Goal: Transaction & Acquisition: Purchase product/service

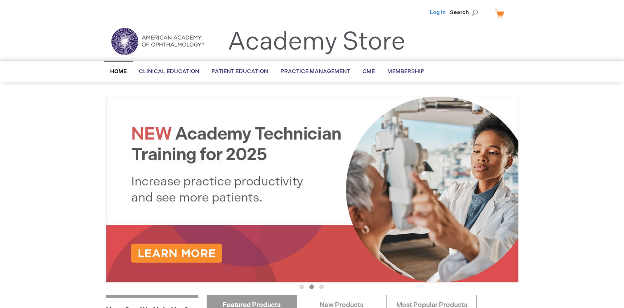
click at [438, 16] on li "Log In" at bounding box center [438, 12] width 20 height 25
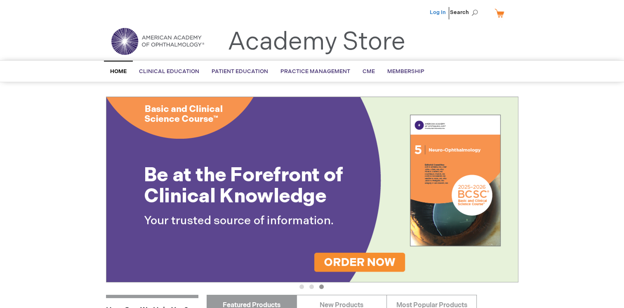
click at [438, 13] on link "Log In" at bounding box center [438, 12] width 16 height 7
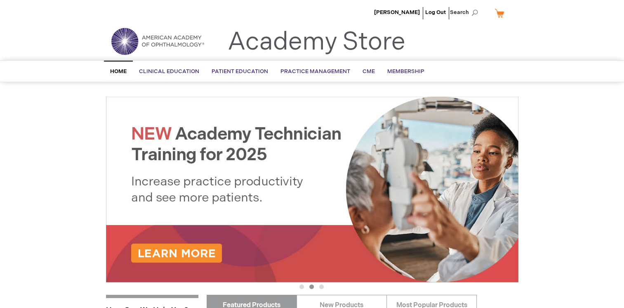
click at [500, 14] on link "My Cart" at bounding box center [503, 13] width 20 height 14
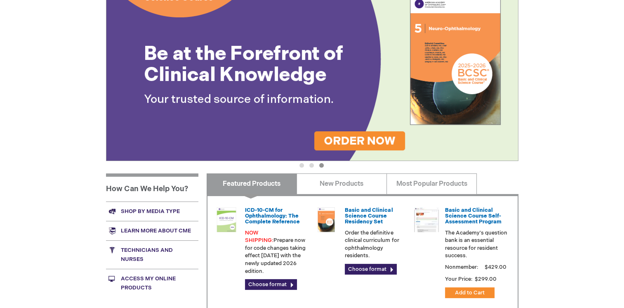
scroll to position [124, 0]
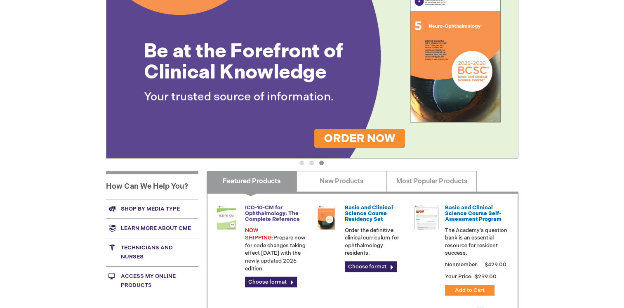
click at [276, 210] on link "ICD-10-CM for Ophthalmology: The Complete Reference" at bounding box center [272, 213] width 55 height 19
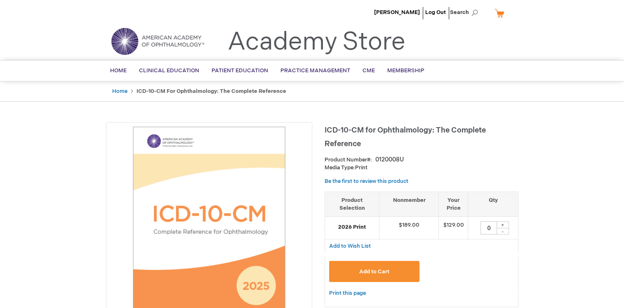
click at [504, 223] on div "+" at bounding box center [503, 224] width 12 height 7
type input "3"
click at [408, 274] on button "Add to Cart" at bounding box center [374, 271] width 91 height 21
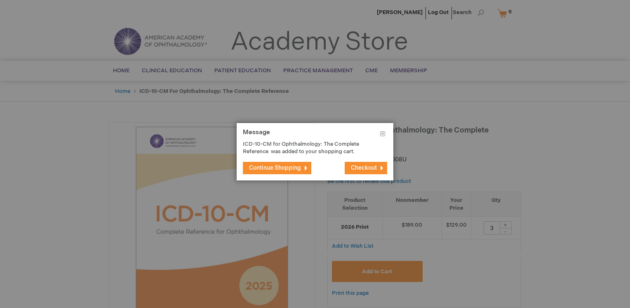
click at [290, 165] on span "Continue Shopping" at bounding box center [275, 167] width 52 height 7
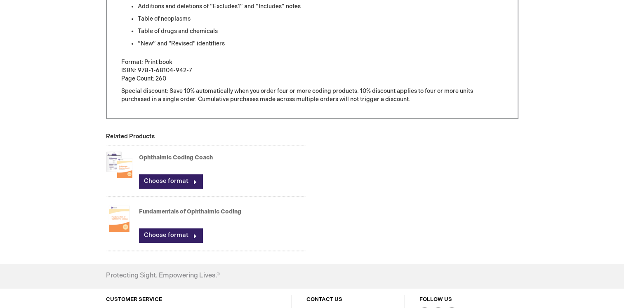
scroll to position [495, 0]
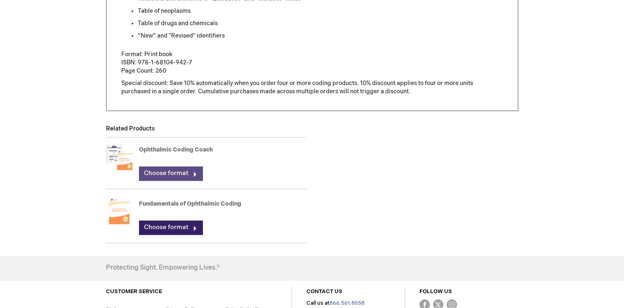
click at [161, 172] on link "Choose format" at bounding box center [171, 173] width 64 height 14
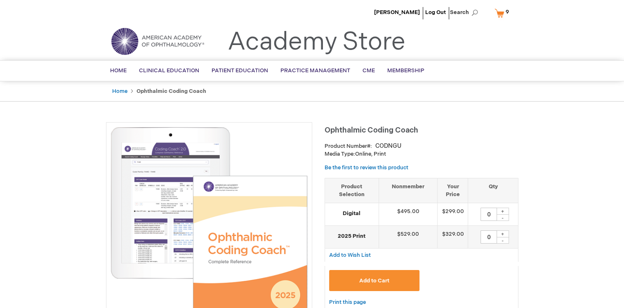
click at [502, 234] on div "+" at bounding box center [503, 233] width 12 height 7
type input "3"
click at [402, 283] on button "Add to Cart" at bounding box center [374, 280] width 91 height 21
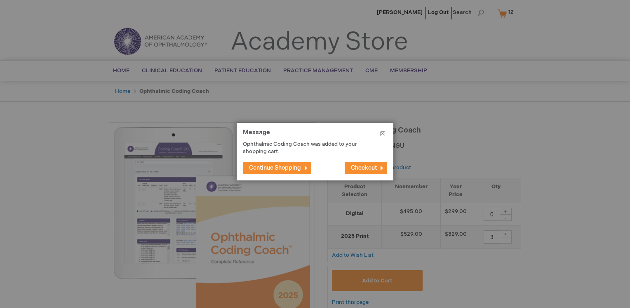
click at [290, 164] on span "Continue Shopping" at bounding box center [275, 167] width 52 height 7
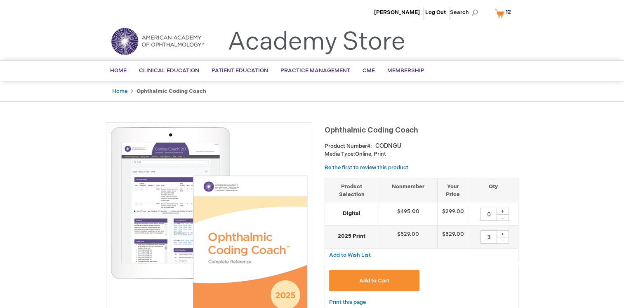
click at [502, 12] on link "My Cart 12 12 items" at bounding box center [505, 13] width 24 height 14
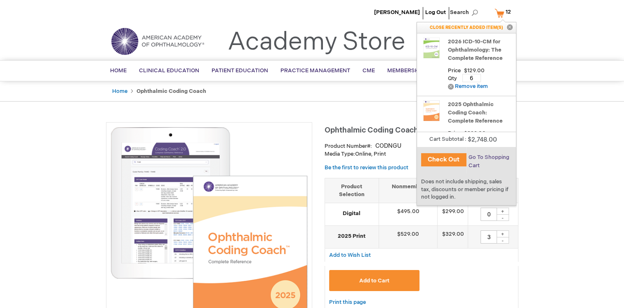
click at [479, 157] on span "Go To Shopping Cart" at bounding box center [489, 161] width 41 height 15
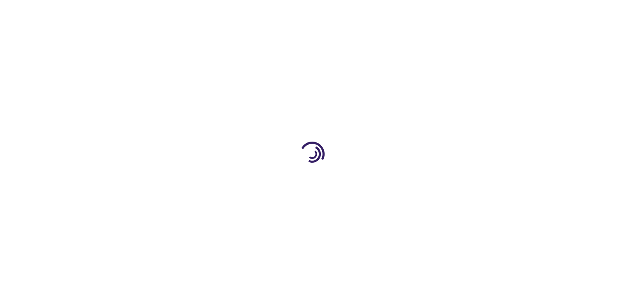
select select "US"
select select "41"
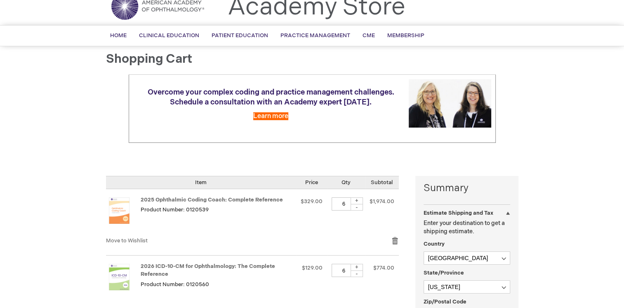
scroll to position [82, 0]
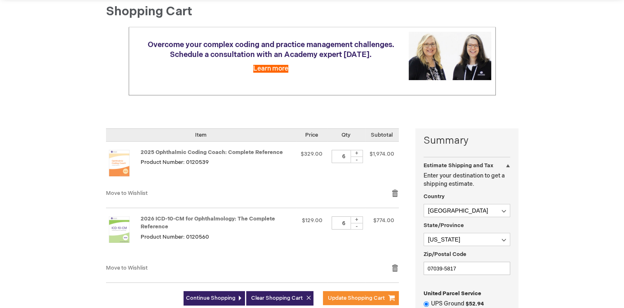
click at [357, 160] on div "-" at bounding box center [357, 159] width 12 height 7
type input "3"
click at [356, 225] on div "-" at bounding box center [357, 226] width 12 height 7
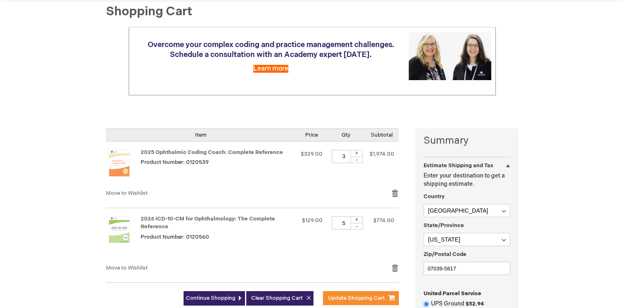
click at [356, 225] on div "-" at bounding box center [357, 226] width 12 height 7
type input "3"
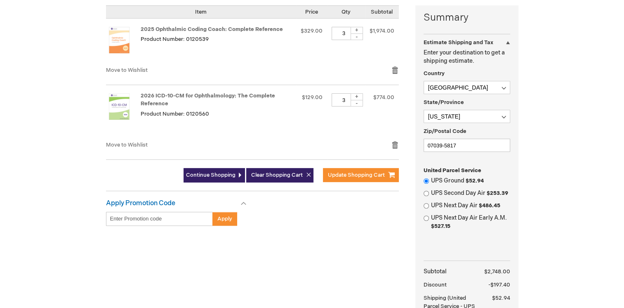
scroll to position [206, 0]
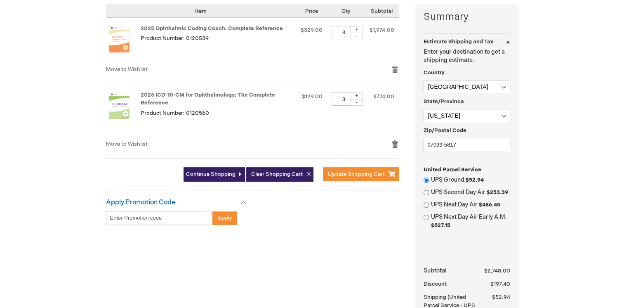
click at [330, 181] on div "Continue Shopping Clear Shopping Cart Update Shopping Cart" at bounding box center [252, 178] width 293 height 23
click at [333, 174] on span "Update Shopping Cart" at bounding box center [356, 174] width 57 height 7
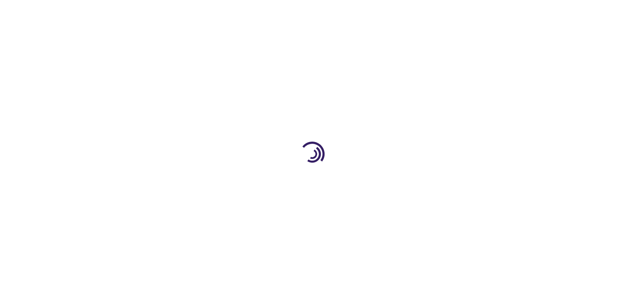
select select "US"
select select "41"
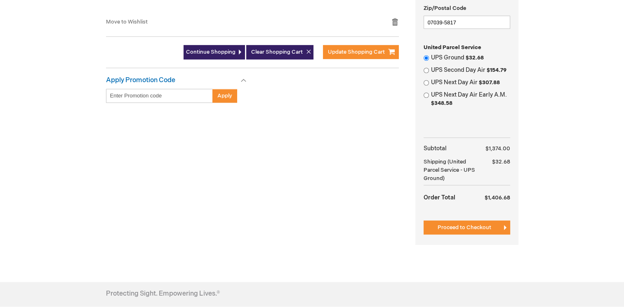
scroll to position [330, 0]
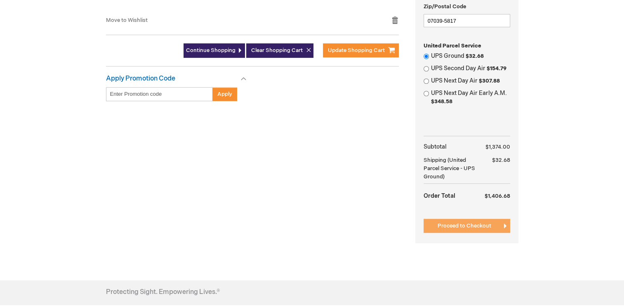
click at [466, 224] on span "Proceed to Checkout" at bounding box center [465, 225] width 54 height 7
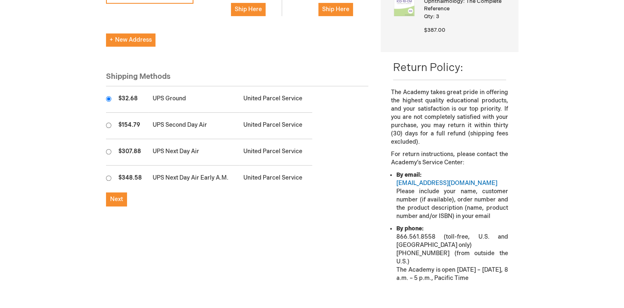
scroll to position [289, 0]
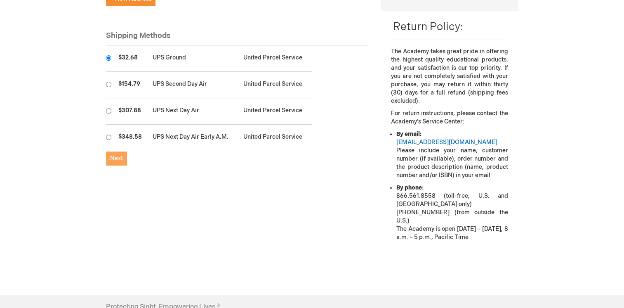
click at [112, 155] on span "Next" at bounding box center [116, 158] width 13 height 7
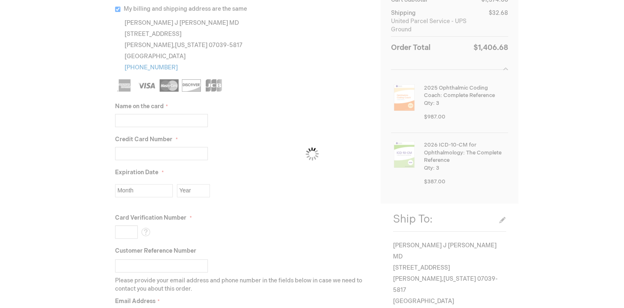
scroll to position [165, 0]
click at [169, 117] on div "Please wait..." at bounding box center [312, 154] width 624 height 308
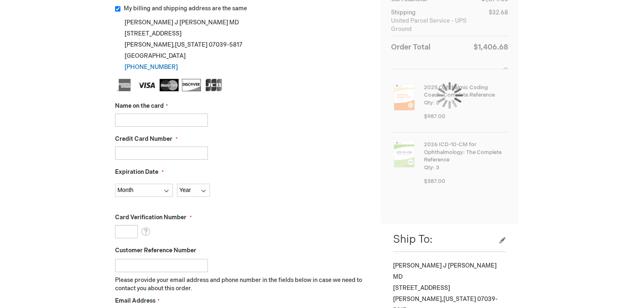
click at [168, 118] on input "Name on the card" at bounding box center [161, 119] width 93 height 13
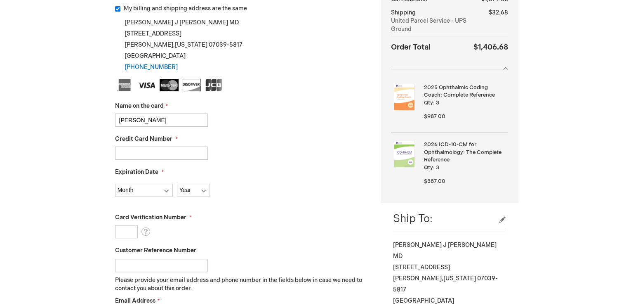
type input "[PERSON_NAME]"
click at [172, 146] on input "Credit Card Number" at bounding box center [161, 152] width 93 height 13
type input "[CREDIT_CARD_NUMBER]"
click at [164, 196] on fieldset "Name on the card [PERSON_NAME] Credit Card Number [CREDIT_CARD_NUMBER] Expirati…" at bounding box center [242, 225] width 254 height 292
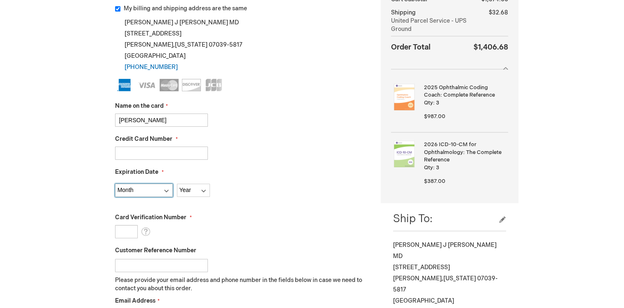
click at [167, 192] on select "Month [DATE] - [DATE] - [DATE] - [DATE] - [DATE] - [DATE] - [DATE] - [DATE] - […" at bounding box center [144, 190] width 58 height 13
select select "12"
click at [115, 184] on select "Month [DATE] - [DATE] - [DATE] - [DATE] - [DATE] - [DATE] - [DATE] - [DATE] - […" at bounding box center [144, 190] width 58 height 13
click at [205, 191] on select "Year [DATE] 2026 2027 2028 2029 2030 2031 2032 2033 2034 2035" at bounding box center [193, 190] width 33 height 13
select select "2028"
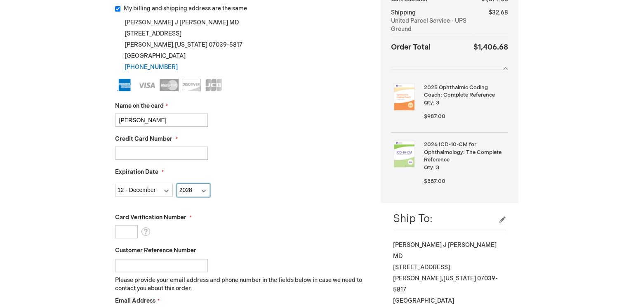
click at [177, 184] on select "Year [DATE] 2026 2027 2028 2029 2030 2031 2032 2033 2034 2035" at bounding box center [193, 190] width 33 height 13
click at [134, 233] on input "Card Verification Number" at bounding box center [126, 231] width 23 height 13
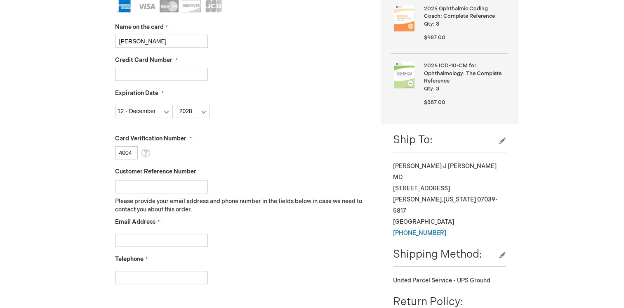
scroll to position [247, 0]
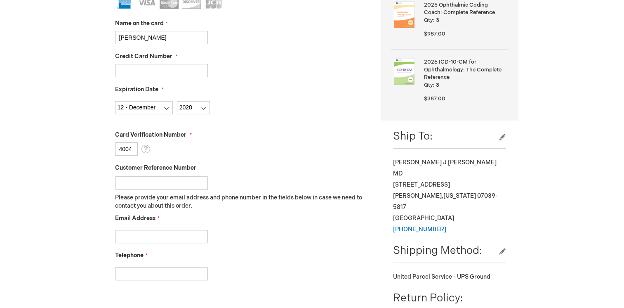
type input "4004"
click at [189, 237] on input "Email Address" at bounding box center [161, 236] width 93 height 13
click at [185, 234] on input "Email Address" at bounding box center [161, 236] width 93 height 13
type input "[PERSON_NAME][EMAIL_ADDRESS][PERSON_NAME][DOMAIN_NAME]"
click at [160, 268] on input "Telephone" at bounding box center [161, 273] width 93 height 13
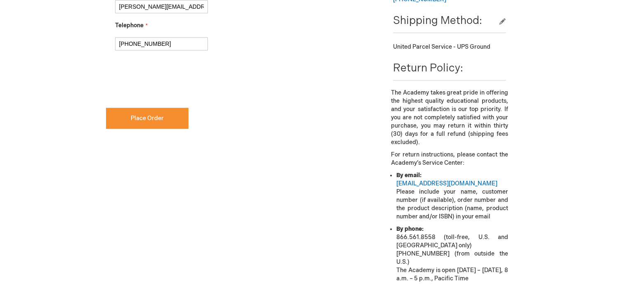
scroll to position [495, 0]
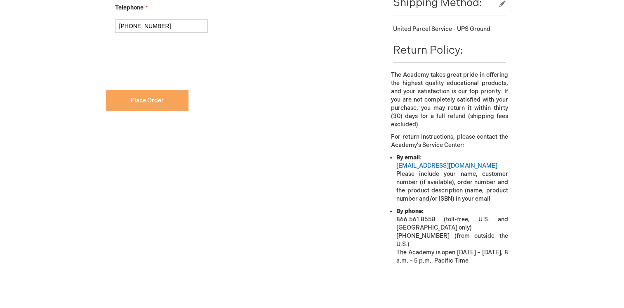
type input "[PHONE_NUMBER]"
click at [123, 95] on button "Place Order" at bounding box center [147, 100] width 82 height 21
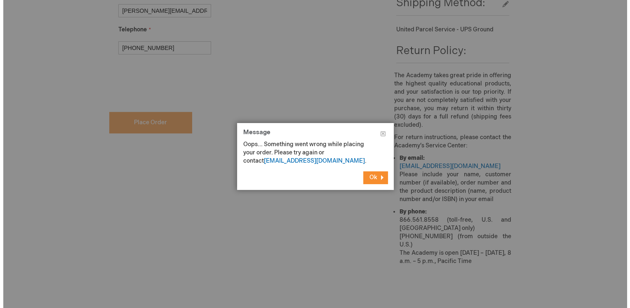
scroll to position [538, 0]
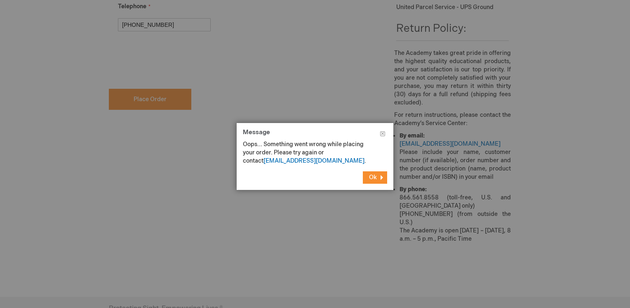
click at [371, 177] on span "Ok" at bounding box center [373, 177] width 8 height 7
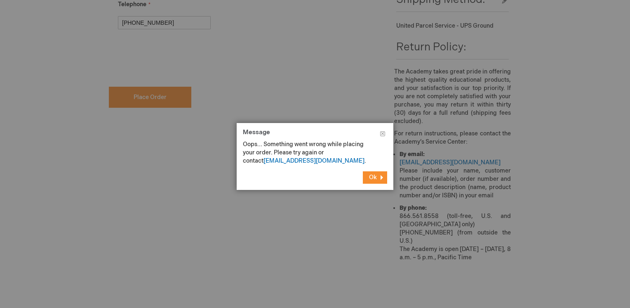
scroll to position [495, 0]
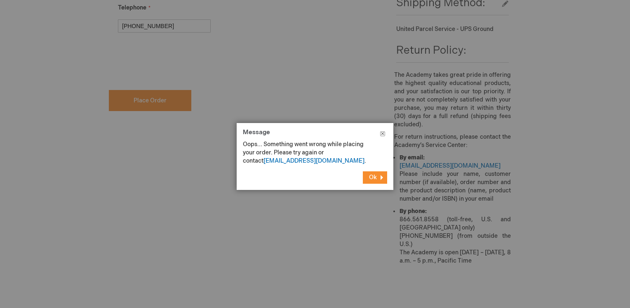
click at [383, 132] on button "Close" at bounding box center [382, 135] width 21 height 25
click at [370, 180] on button "Ok" at bounding box center [375, 177] width 24 height 12
click at [370, 179] on span "Ok" at bounding box center [373, 177] width 8 height 7
click at [370, 177] on span "Ok" at bounding box center [373, 177] width 8 height 7
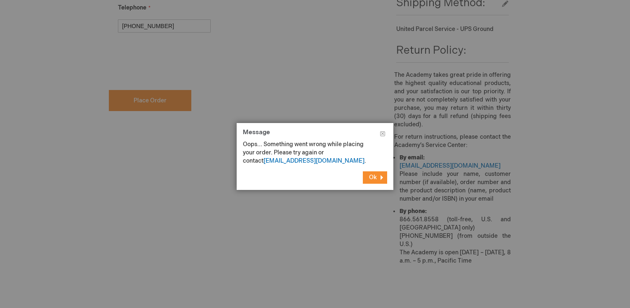
click at [370, 177] on span "Ok" at bounding box center [373, 177] width 8 height 7
click at [381, 178] on button "Ok" at bounding box center [375, 177] width 24 height 12
click at [371, 174] on span "Ok" at bounding box center [373, 177] width 8 height 7
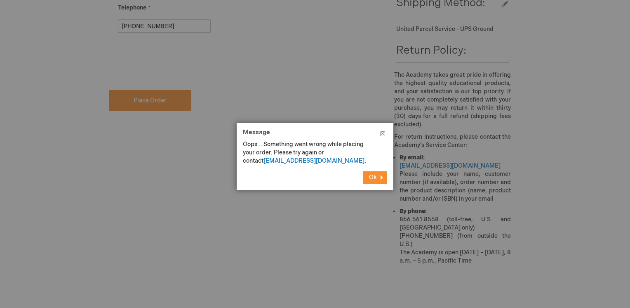
click at [371, 174] on span "Ok" at bounding box center [373, 177] width 8 height 7
click at [165, 105] on div at bounding box center [315, 154] width 630 height 308
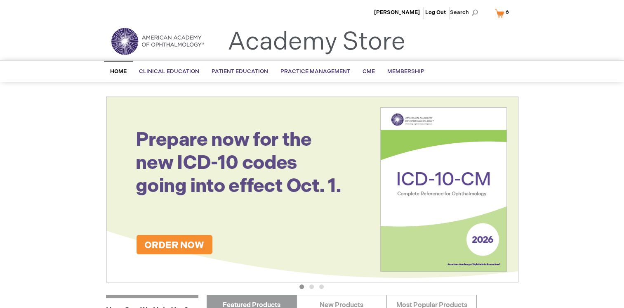
click at [506, 14] on span "6" at bounding box center [507, 12] width 3 height 7
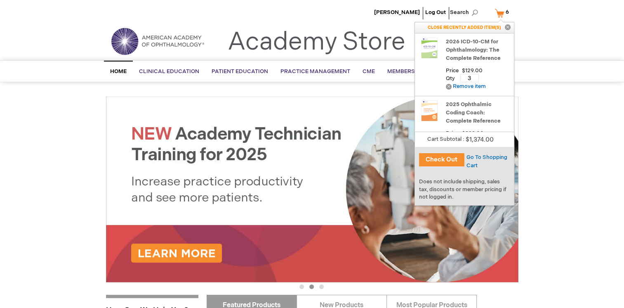
click at [434, 159] on button "Check Out" at bounding box center [441, 159] width 45 height 13
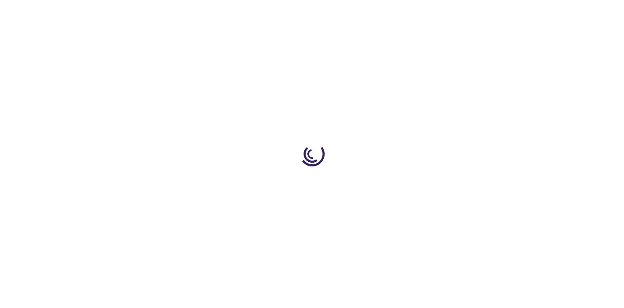
select select "US"
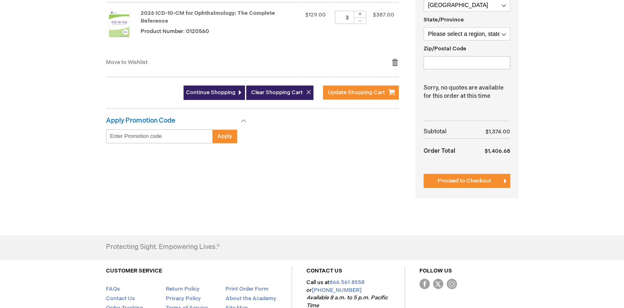
scroll to position [289, 0]
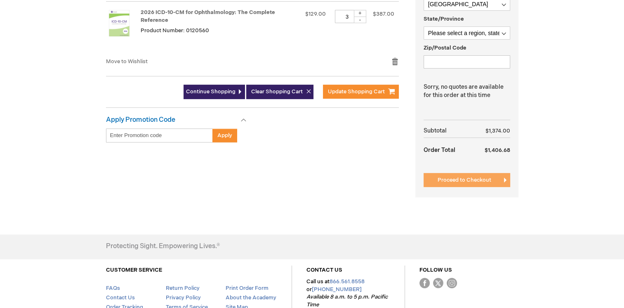
click at [463, 177] on span "Proceed to Checkout" at bounding box center [465, 180] width 54 height 7
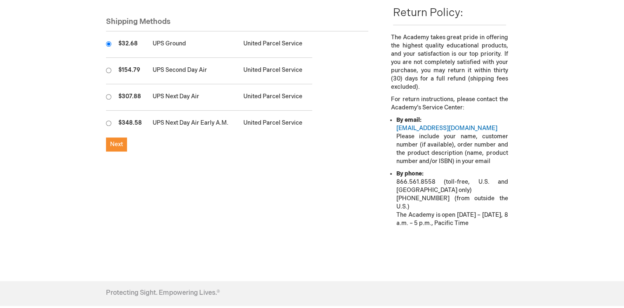
scroll to position [330, 0]
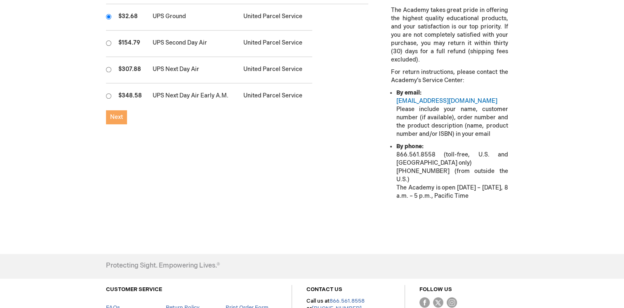
click at [119, 113] on span "Next" at bounding box center [116, 116] width 13 height 7
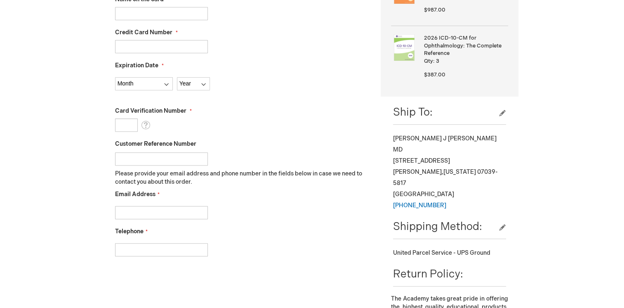
scroll to position [206, 0]
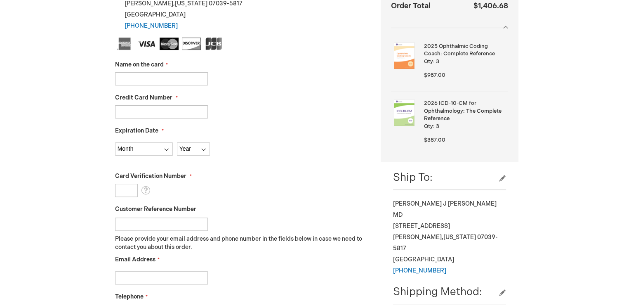
click at [184, 80] on input "Name on the card" at bounding box center [161, 78] width 93 height 13
type input "Matthew J. Marano, Jr"
click at [159, 109] on input "Credit Card Number" at bounding box center [161, 111] width 93 height 13
type input "341161946731005"
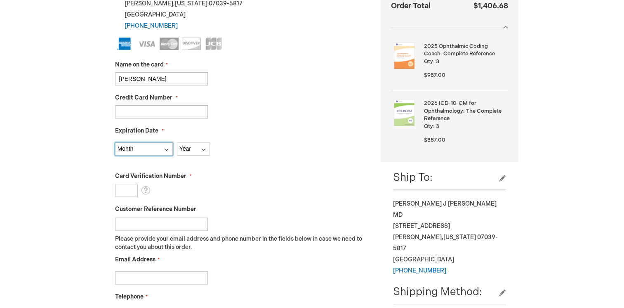
click at [167, 149] on select "Month 01 - January 02 - February 03 - March 04 - April 05 - May 06 - June 07 - …" at bounding box center [144, 148] width 58 height 13
select select "12"
click at [115, 142] on select "Month 01 - January 02 - February 03 - March 04 - April 05 - May 06 - June 07 - …" at bounding box center [144, 148] width 58 height 13
click at [203, 150] on select "Year 2025 2026 2027 2028 2029 2030 2031 2032 2033 2034 2035" at bounding box center [193, 148] width 33 height 13
select select "2028"
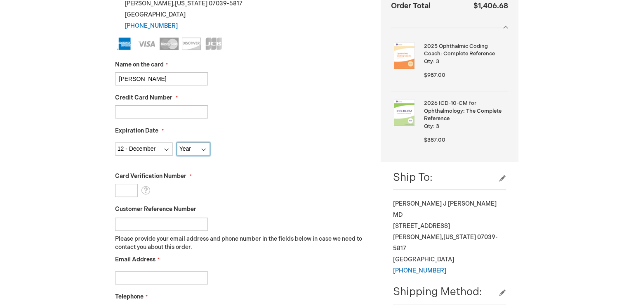
click at [177, 142] on select "Year 2025 2026 2027 2028 2029 2030 2031 2032 2033 2034 2035" at bounding box center [193, 148] width 33 height 13
click at [130, 188] on input "Card Verification Number" at bounding box center [126, 190] width 23 height 13
type input "4004"
drag, startPoint x: 162, startPoint y: 280, endPoint x: 139, endPoint y: 273, distance: 24.0
click at [139, 273] on input "Email Address" at bounding box center [161, 277] width 93 height 13
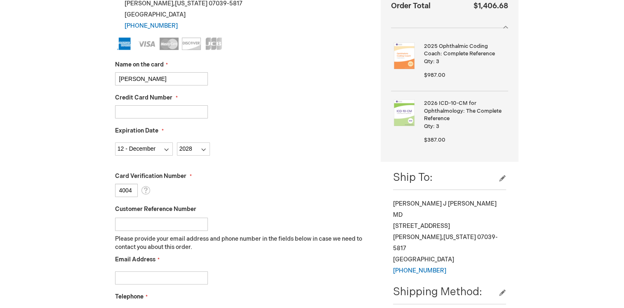
type input "maria.melendez@mec1.net"
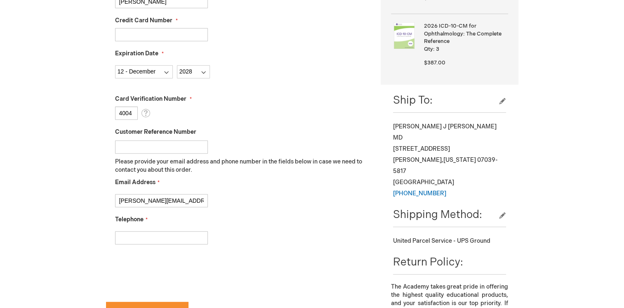
scroll to position [289, 0]
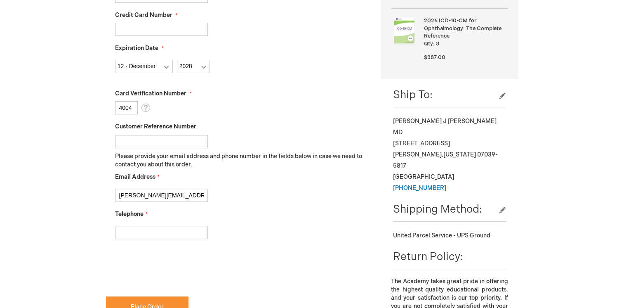
click at [169, 234] on input "Telephone" at bounding box center [161, 232] width 93 height 13
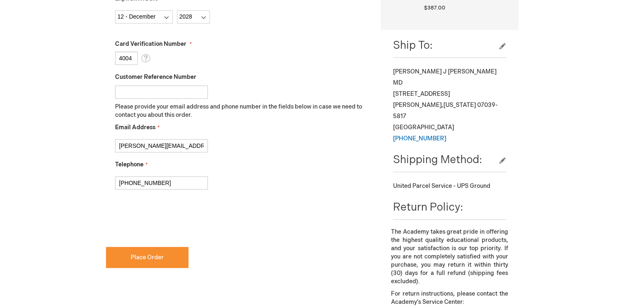
scroll to position [454, 0]
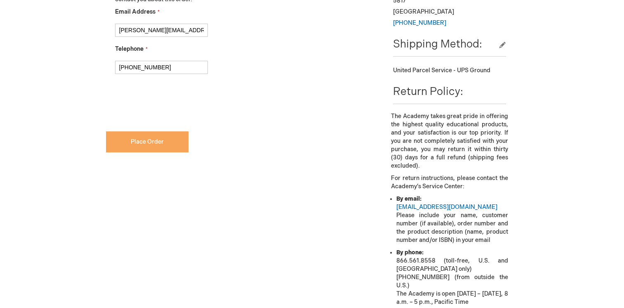
type input "973-322-0100"
click at [161, 146] on button "Place Order" at bounding box center [147, 141] width 82 height 21
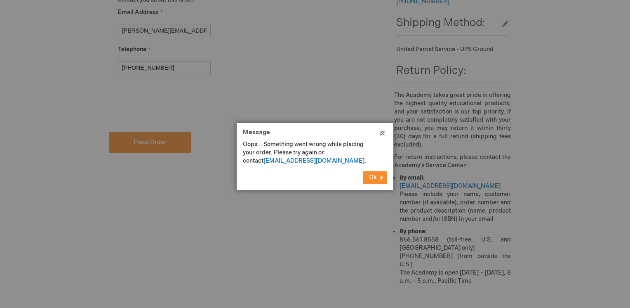
click at [383, 134] on button "Close" at bounding box center [382, 135] width 21 height 25
click at [374, 181] on span "Ok" at bounding box center [373, 177] width 8 height 7
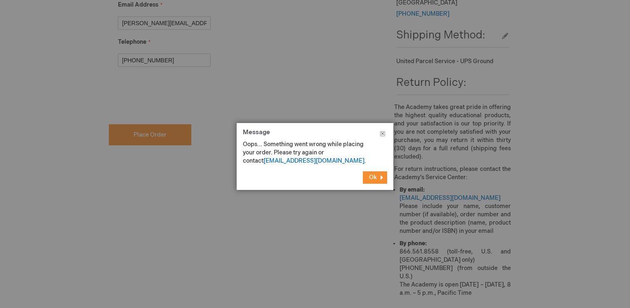
scroll to position [454, 0]
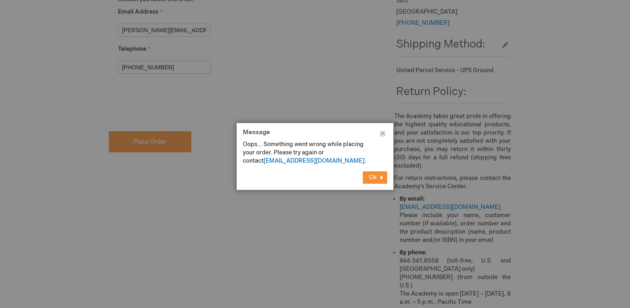
click at [381, 134] on button "Close" at bounding box center [382, 135] width 21 height 25
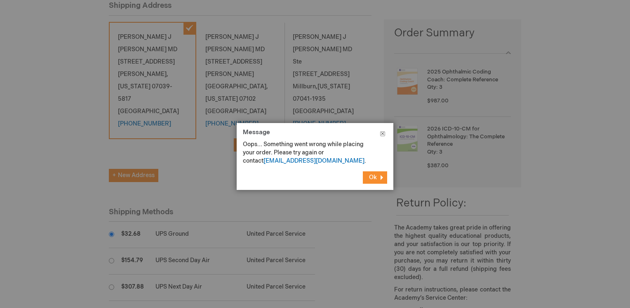
click at [382, 133] on button "Close" at bounding box center [382, 135] width 21 height 25
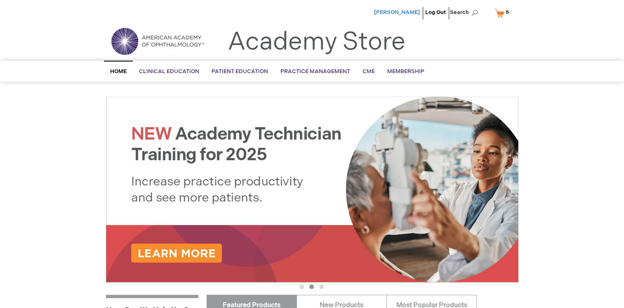
click at [404, 14] on span "[PERSON_NAME]" at bounding box center [397, 12] width 46 height 7
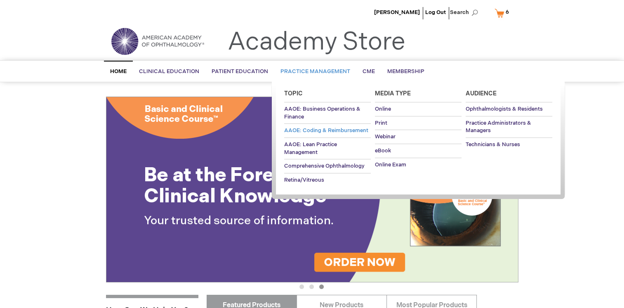
click at [317, 131] on span "AAOE: Coding & Reimbursement" at bounding box center [326, 130] width 84 height 7
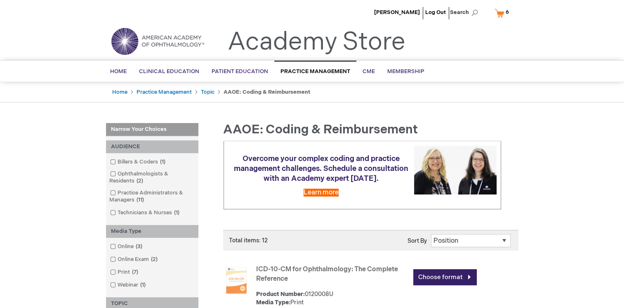
click at [502, 14] on link "My Cart 6 6 items" at bounding box center [503, 13] width 21 height 14
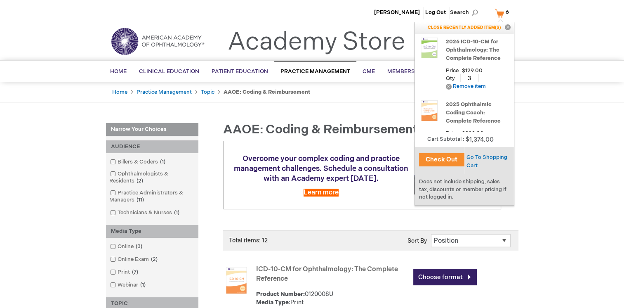
click at [442, 162] on button "Check Out" at bounding box center [441, 159] width 45 height 13
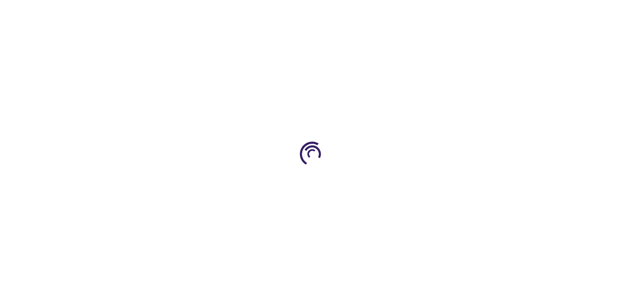
select select "US"
